Goal: Information Seeking & Learning: Learn about a topic

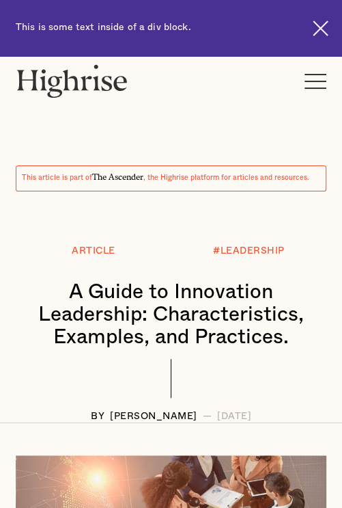
click at [313, 268] on div "#LEADERSHIP" at bounding box center [249, 263] width 156 height 35
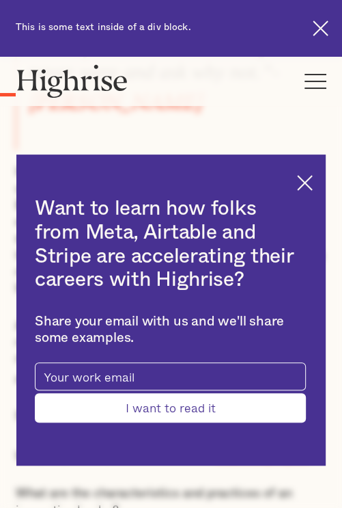
scroll to position [847, 0]
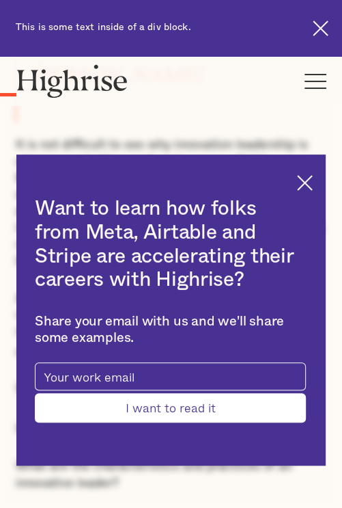
click at [313, 182] on img at bounding box center [305, 183] width 16 height 16
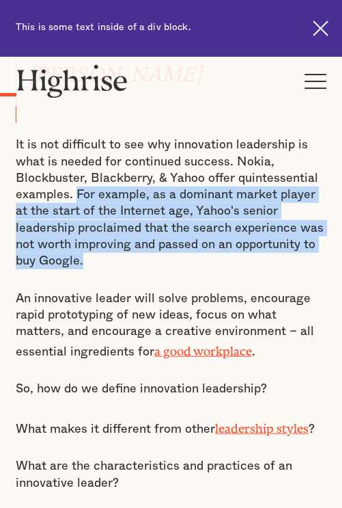
drag, startPoint x: 75, startPoint y: 185, endPoint x: 101, endPoint y: 257, distance: 76.3
click at [101, 257] on p "It is not difficult to see why innovation leadership is what is needed for cont…" at bounding box center [171, 202] width 311 height 133
copy p "For example, as a dominant market player at the start of the Internet age, Yaho…"
click at [150, 259] on p "It is not difficult to see why innovation leadership is what is needed for cont…" at bounding box center [171, 202] width 311 height 133
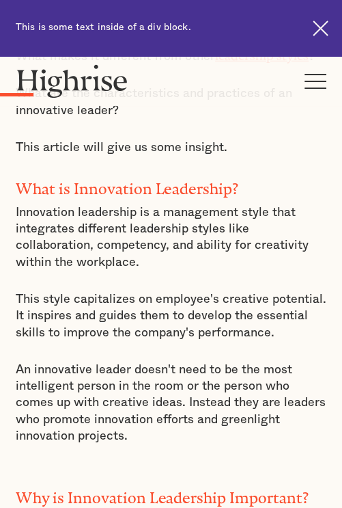
scroll to position [1228, 0]
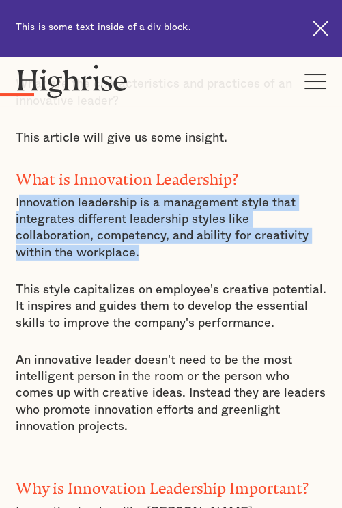
drag, startPoint x: 18, startPoint y: 188, endPoint x: 140, endPoint y: 239, distance: 132.0
click at [140, 239] on p "Innovation leadership is a management style that integrates different leadershi…" at bounding box center [171, 228] width 311 height 66
copy p "nnovation leadership is a management style that integrates different leadership…"
